Goal: Transaction & Acquisition: Download file/media

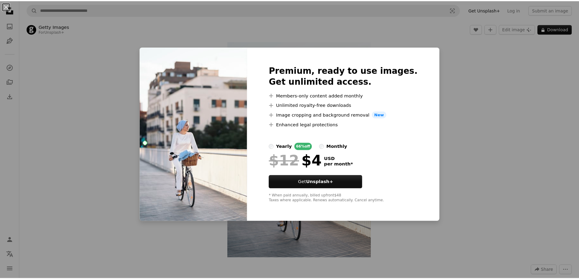
scroll to position [182, 0]
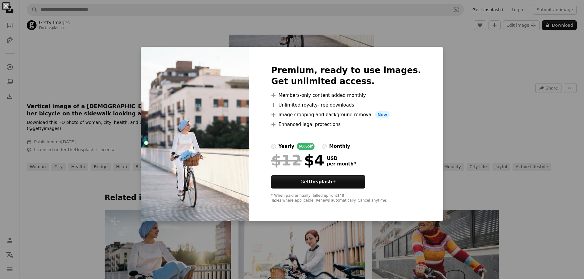
click at [466, 77] on div "An X shape Premium, ready to use images. Get unlimited access. A plus sign Memb…" at bounding box center [292, 139] width 584 height 279
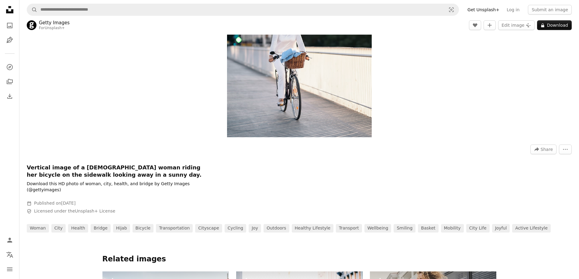
scroll to position [61, 0]
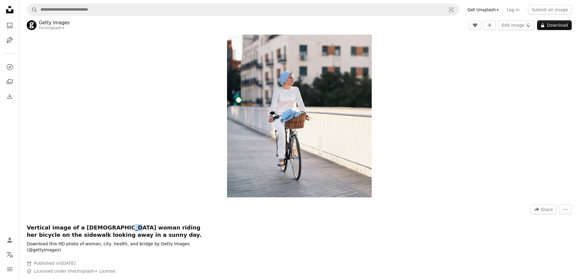
click at [115, 229] on h1 "Vertical image of a [DEMOGRAPHIC_DATA] woman riding her bicycle on the sidewalk…" at bounding box center [118, 231] width 182 height 15
click at [114, 212] on div "A forward-right arrow Share More Actions" at bounding box center [299, 210] width 545 height 10
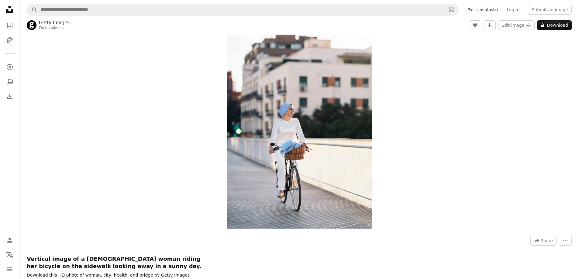
scroll to position [0, 0]
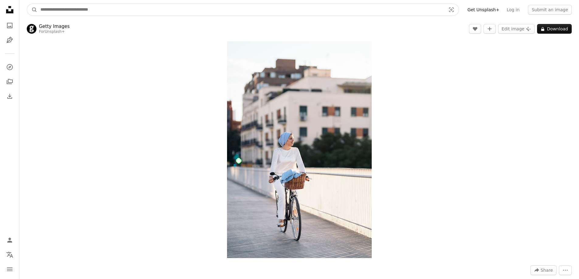
click at [63, 12] on input "Find visuals sitewide" at bounding box center [240, 10] width 407 height 12
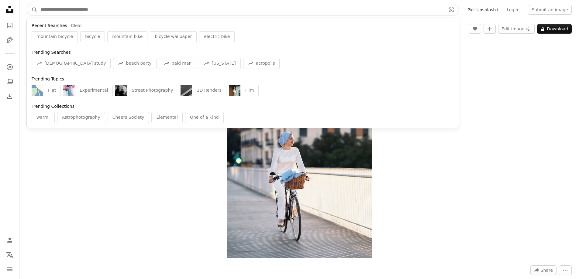
paste input "**********"
type input "**********"
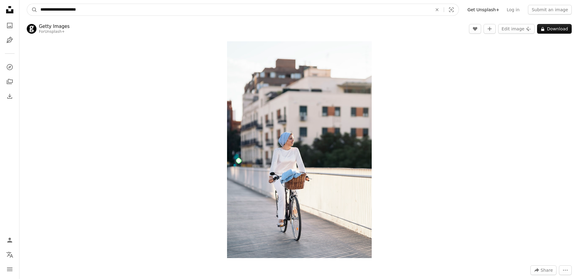
click button "A magnifying glass" at bounding box center [32, 10] width 10 height 12
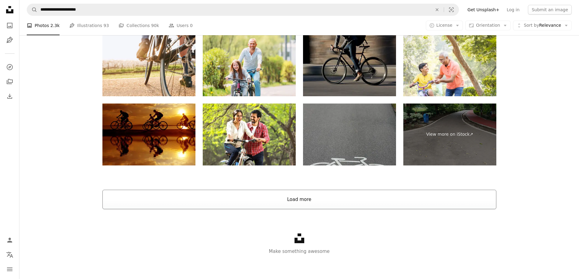
click at [305, 199] on button "Load more" at bounding box center [299, 199] width 394 height 19
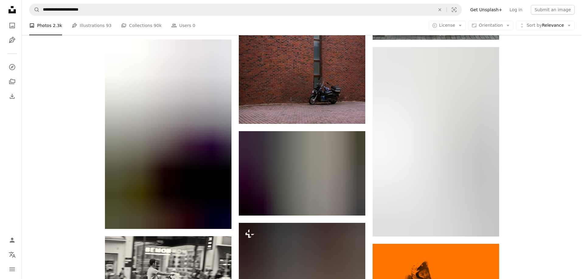
scroll to position [1756, 0]
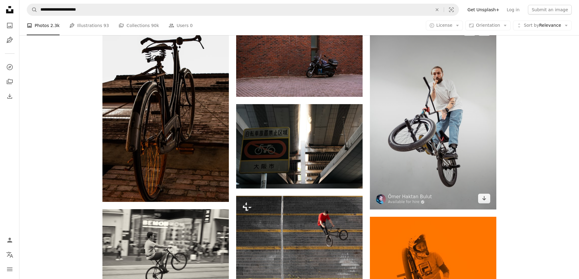
click at [403, 143] on img at bounding box center [433, 115] width 126 height 190
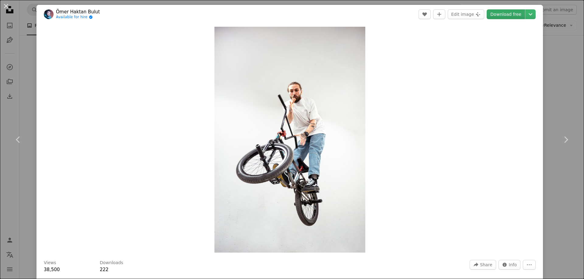
click at [514, 15] on link "Download free" at bounding box center [505, 14] width 38 height 10
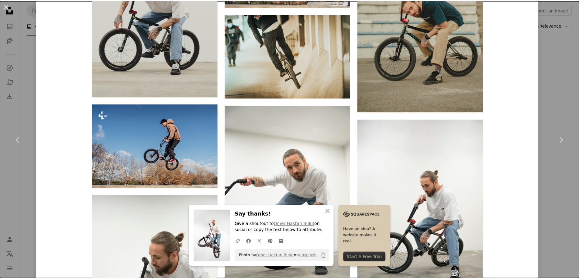
scroll to position [912, 0]
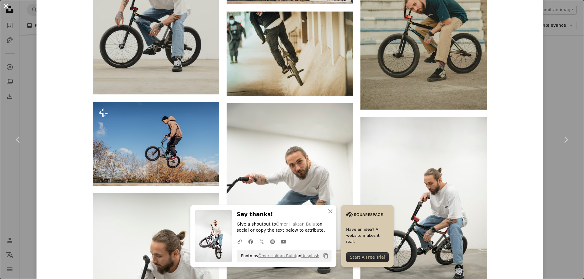
click at [10, 6] on button "An X shape" at bounding box center [5, 5] width 7 height 7
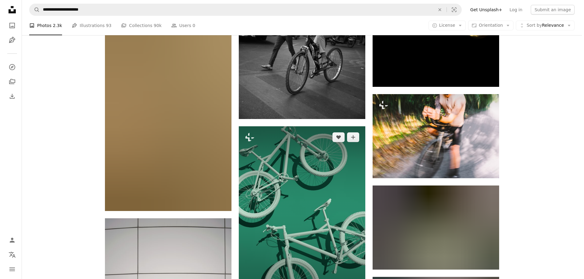
scroll to position [3944, 0]
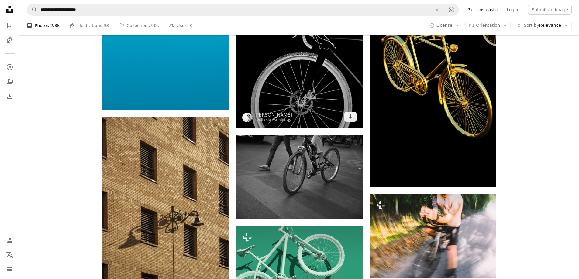
click at [291, 88] on img at bounding box center [299, 33] width 126 height 190
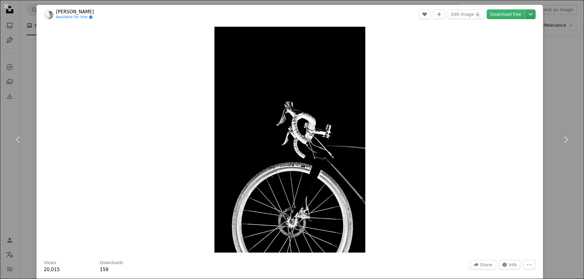
click at [530, 15] on button "Chevron down" at bounding box center [530, 14] width 10 height 10
click at [508, 63] on link "Original Size ( 3648 x 5472 )" at bounding box center [504, 67] width 63 height 11
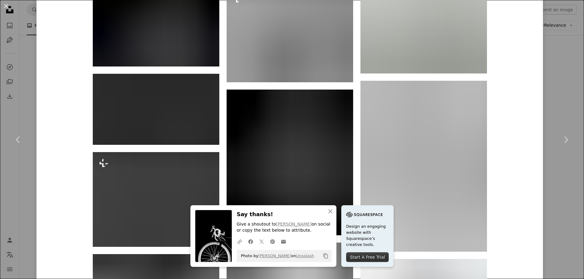
scroll to position [881, 0]
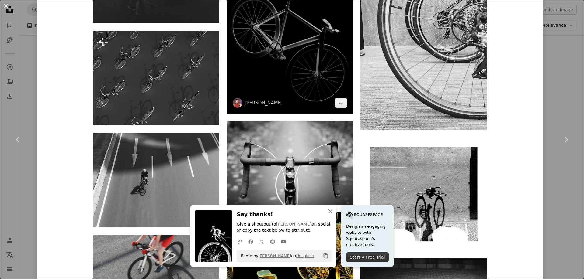
click at [318, 73] on img at bounding box center [289, 41] width 126 height 146
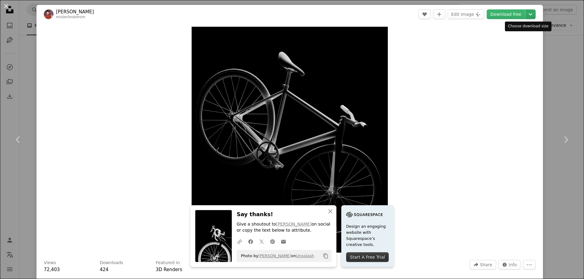
click at [525, 12] on icon "Chevron down" at bounding box center [530, 14] width 10 height 7
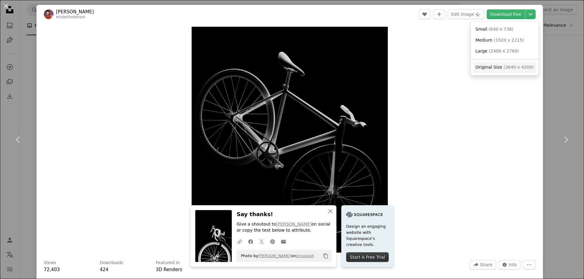
click at [500, 70] on span "Original Size ( 3640 x 4200 )" at bounding box center [504, 67] width 58 height 6
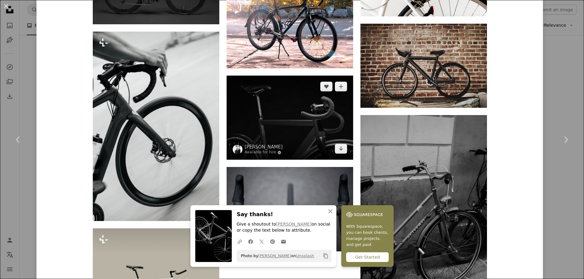
scroll to position [1793, 0]
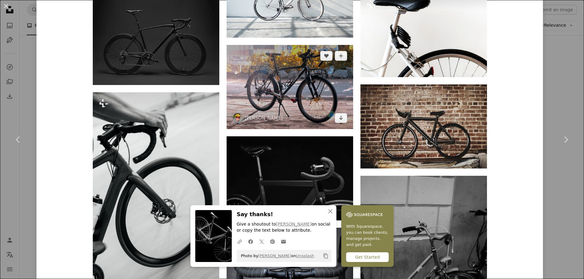
click at [233, 92] on img at bounding box center [289, 87] width 126 height 84
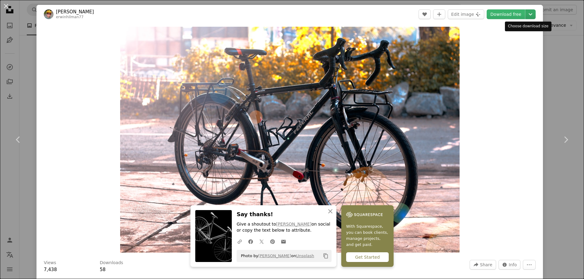
click at [528, 15] on icon "Choose download size" at bounding box center [530, 14] width 4 height 2
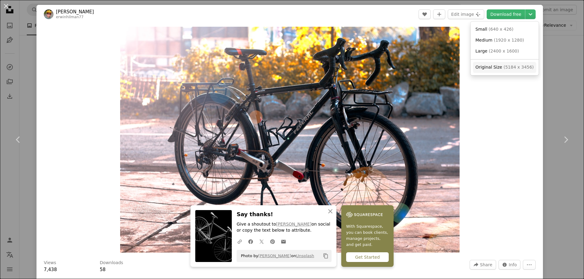
click at [507, 71] on link "Original Size ( 5184 x 3456 )" at bounding box center [504, 67] width 63 height 11
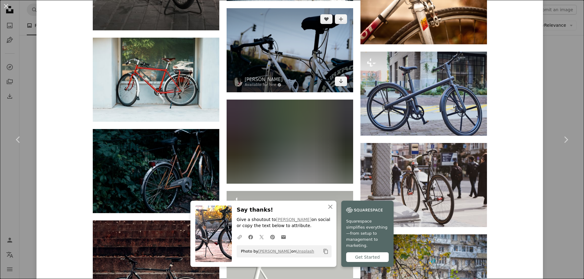
scroll to position [1185, 0]
